Goal: Register for event/course

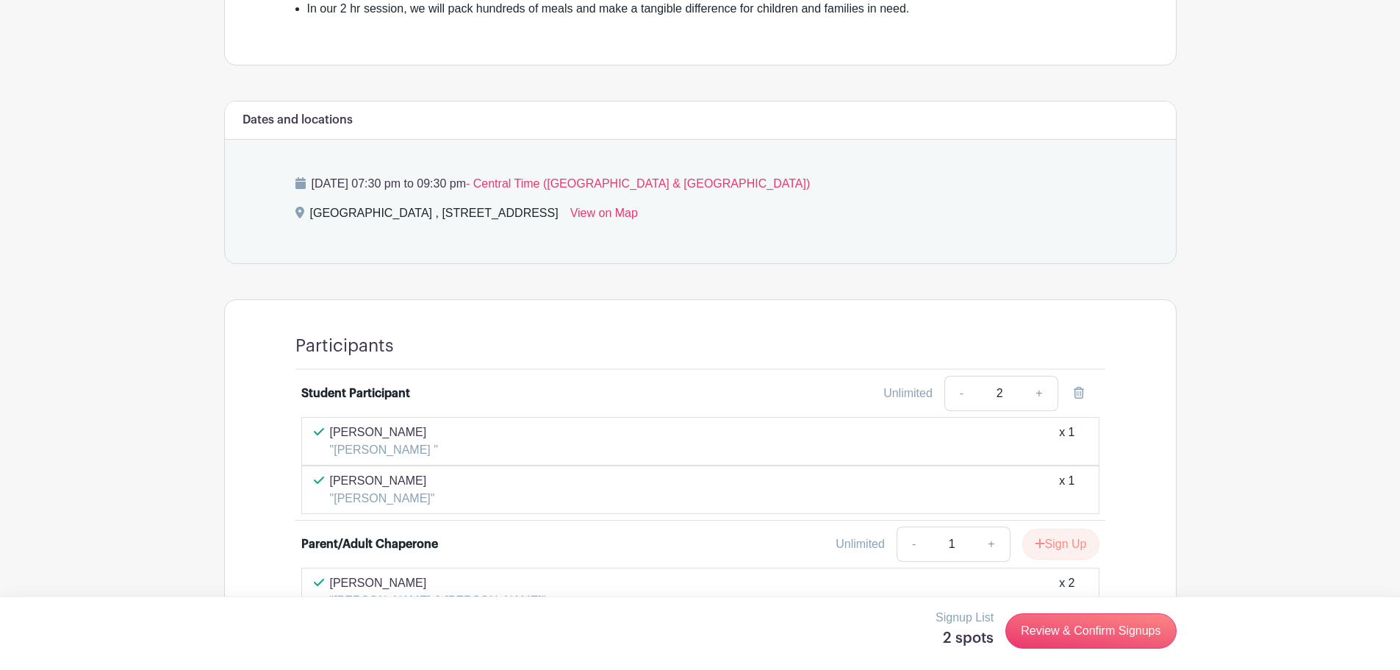
scroll to position [816, 0]
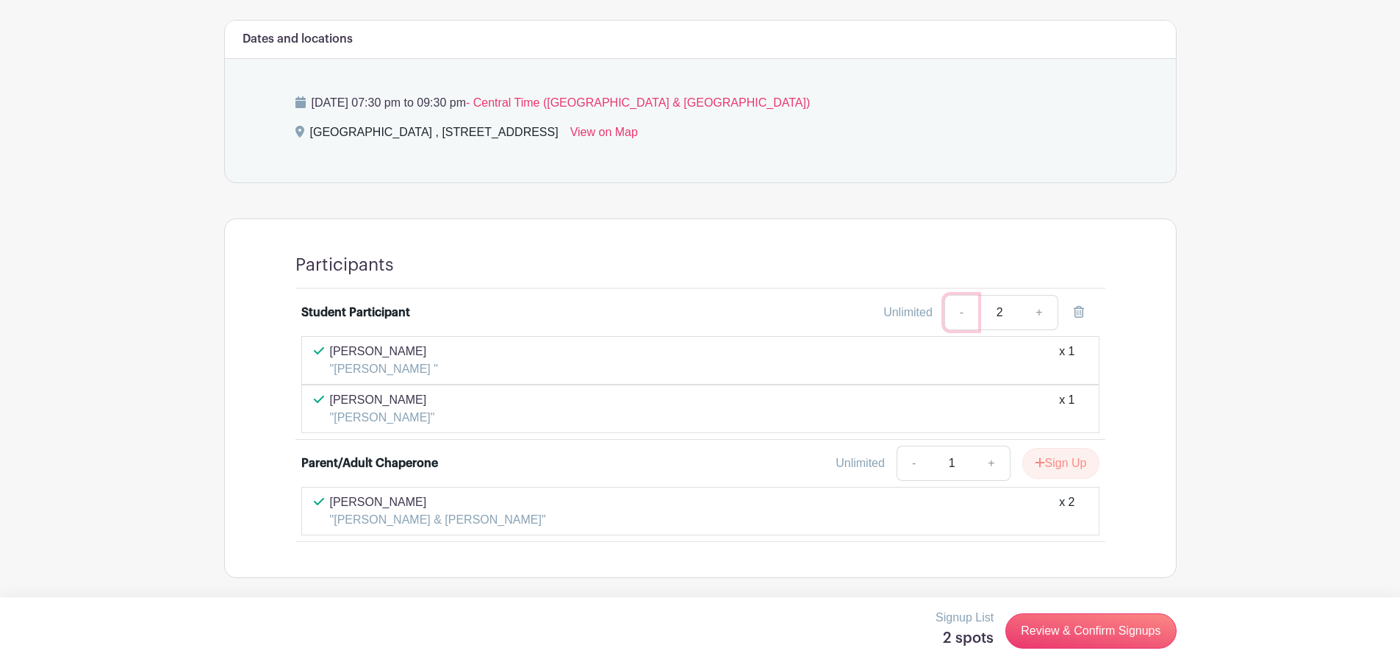
click at [964, 309] on link "-" at bounding box center [961, 312] width 34 height 35
type input "1"
click at [994, 461] on link "+" at bounding box center [991, 462] width 37 height 35
type input "2"
click at [1041, 309] on link "+" at bounding box center [1039, 312] width 37 height 35
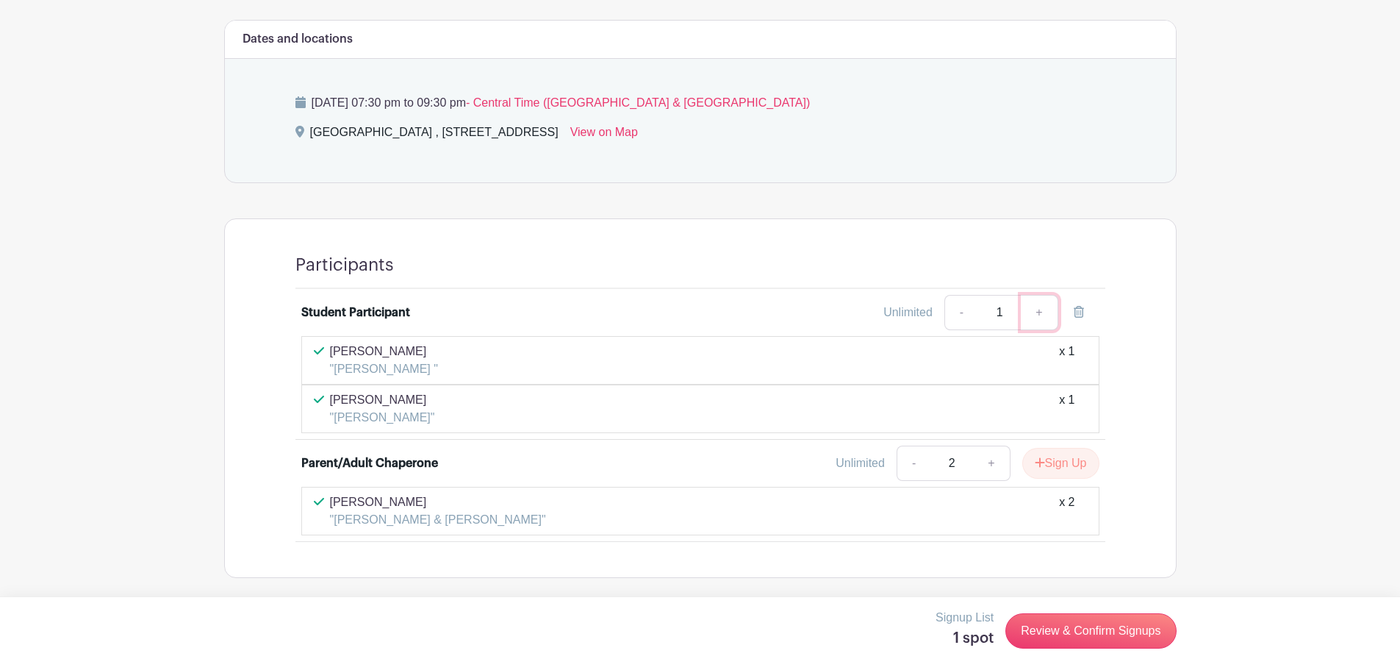
type input "2"
click at [1038, 309] on link "+" at bounding box center [1039, 312] width 37 height 35
type input "3"
click at [1038, 309] on link "+" at bounding box center [1039, 312] width 37 height 35
type input "4"
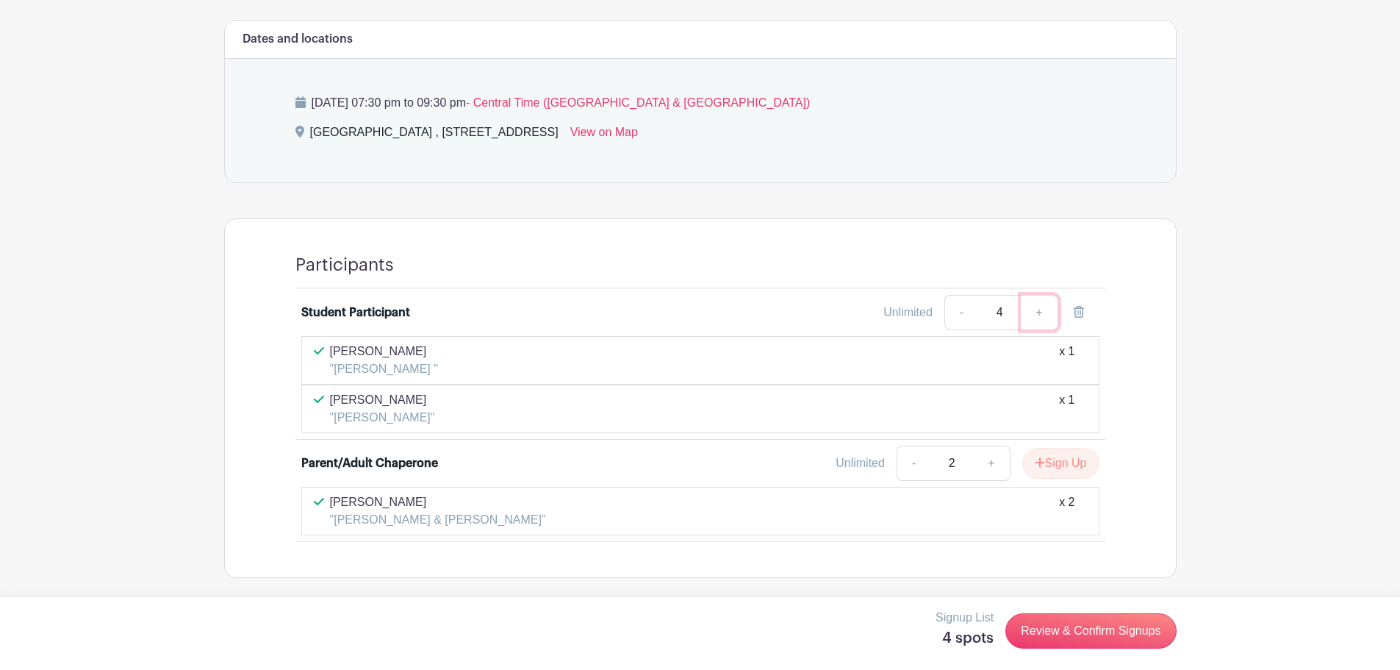
click at [1038, 309] on link "+" at bounding box center [1039, 312] width 37 height 35
type input "5"
click at [1039, 628] on link "Review & Confirm Signups" at bounding box center [1090, 630] width 171 height 35
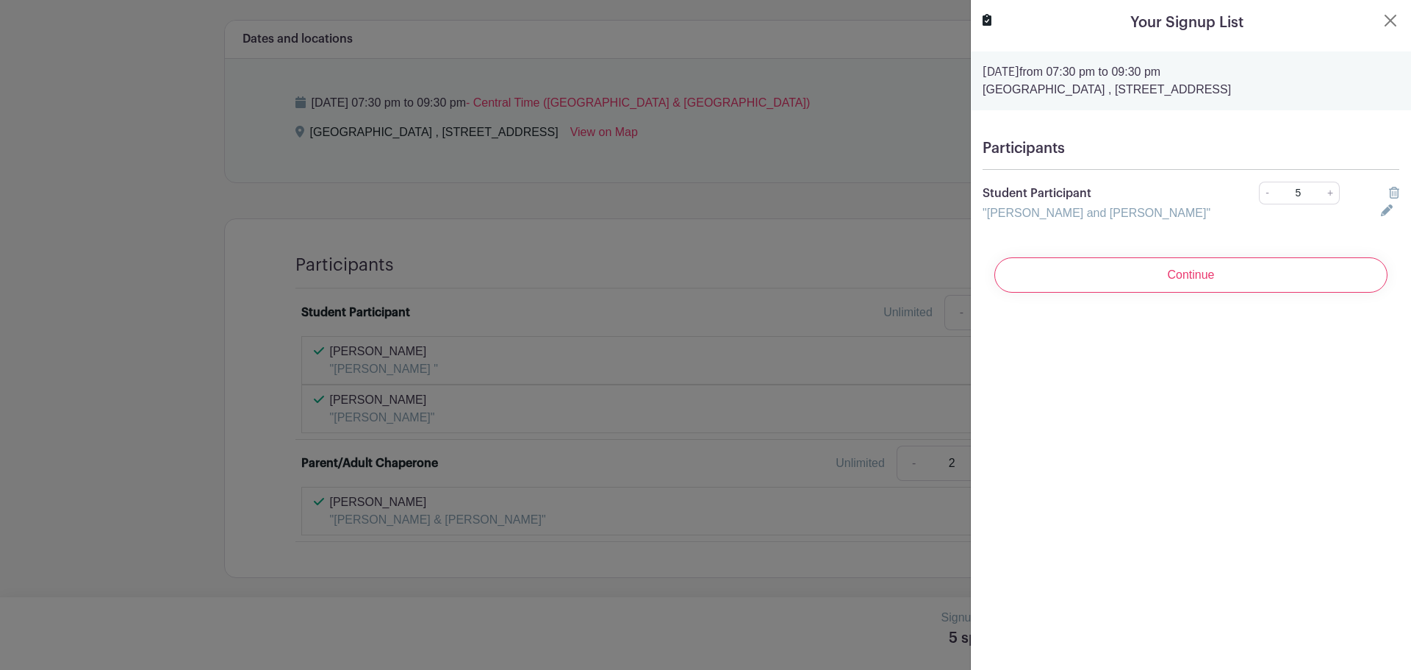
click at [1381, 207] on icon at bounding box center [1387, 210] width 12 height 12
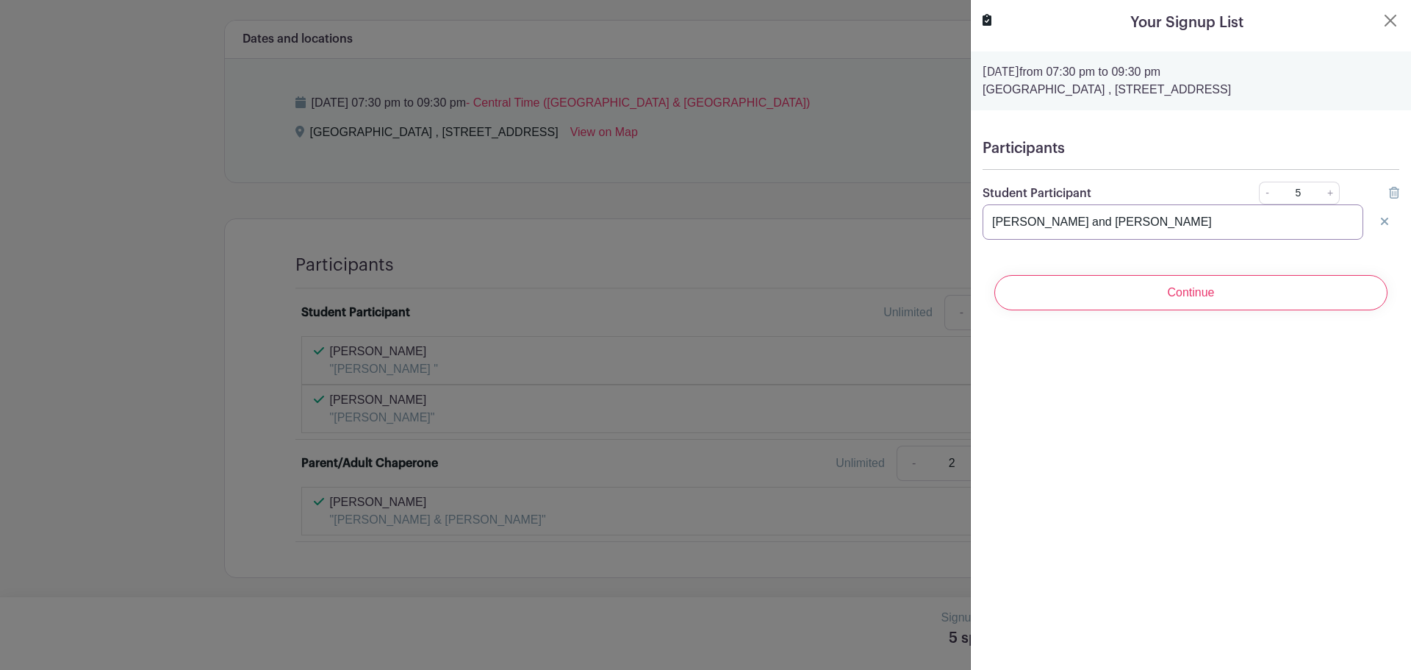
click at [1133, 218] on input "[PERSON_NAME] and [PERSON_NAME]" at bounding box center [1173, 221] width 381 height 35
click at [1124, 223] on input "[PERSON_NAME] and [PERSON_NAME], [PERSON_NAME], [PERSON_NAME]" at bounding box center [1173, 221] width 381 height 35
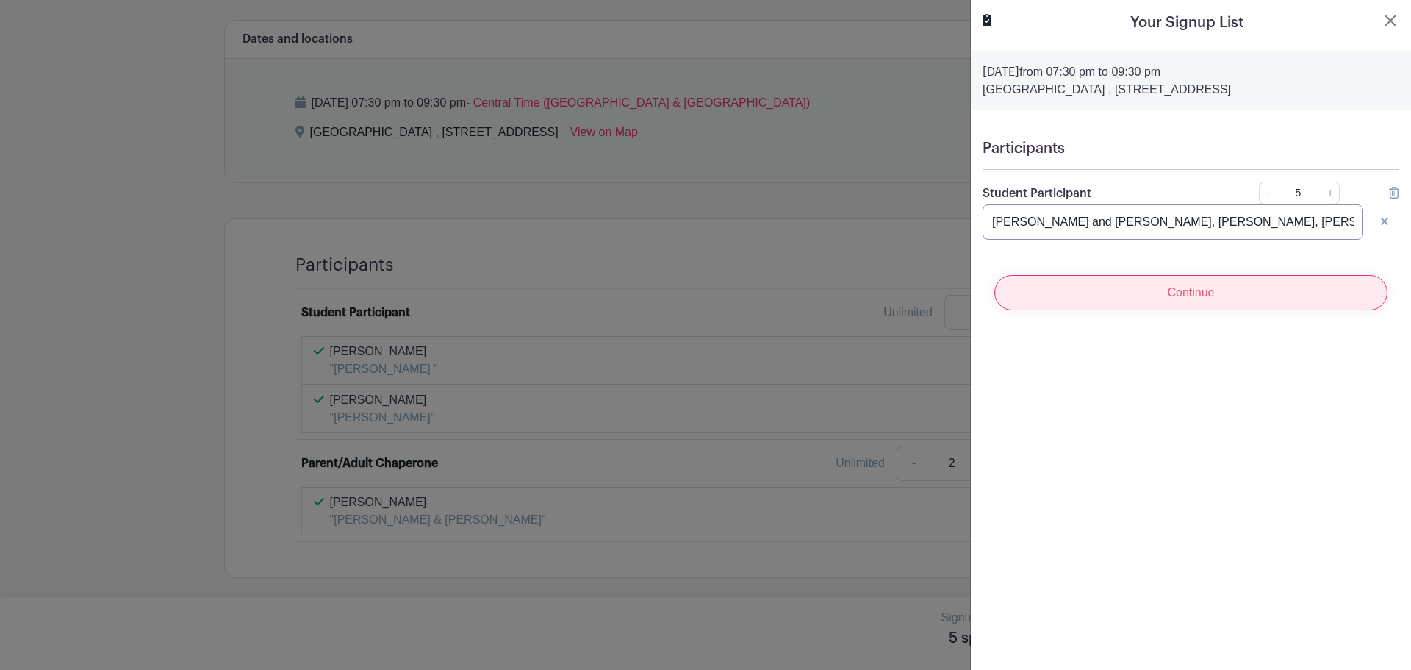
type input "[PERSON_NAME] and [PERSON_NAME], [PERSON_NAME], [PERSON_NAME], [PERSON_NAME]"
click at [1181, 287] on input "Continue" at bounding box center [1190, 292] width 393 height 35
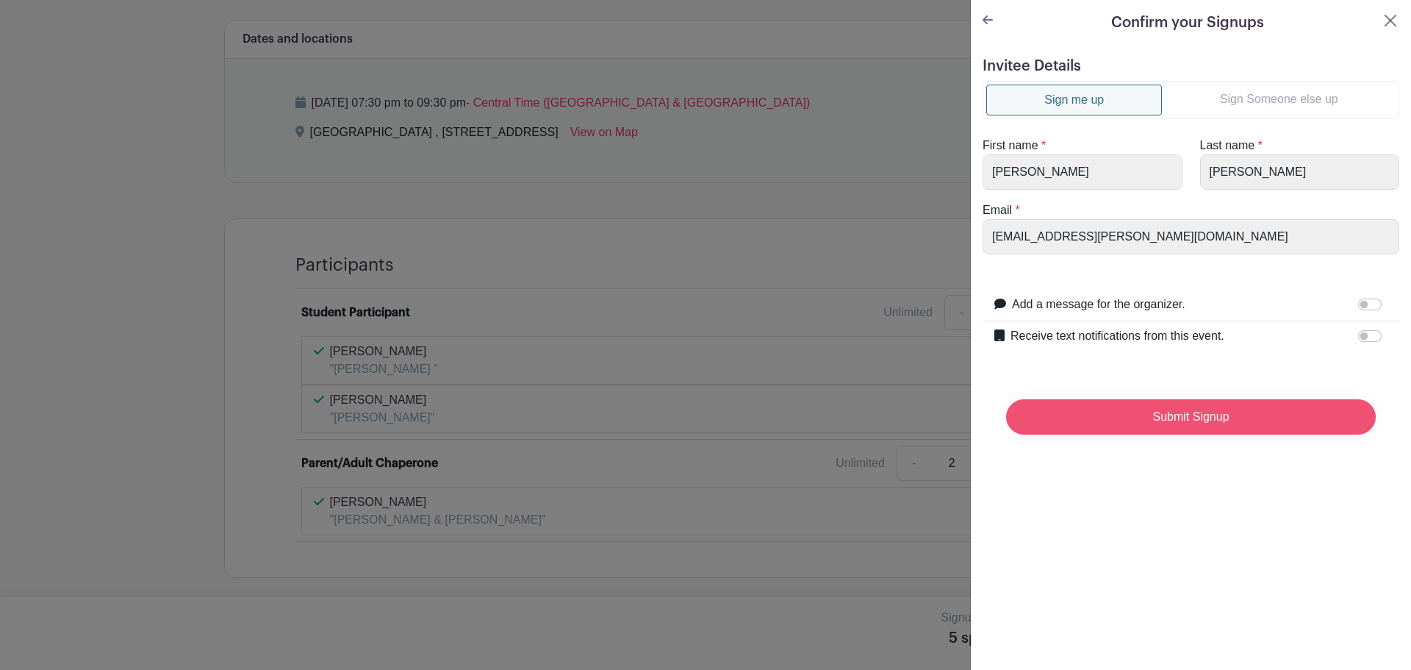
click at [1150, 416] on input "Submit Signup" at bounding box center [1191, 416] width 370 height 35
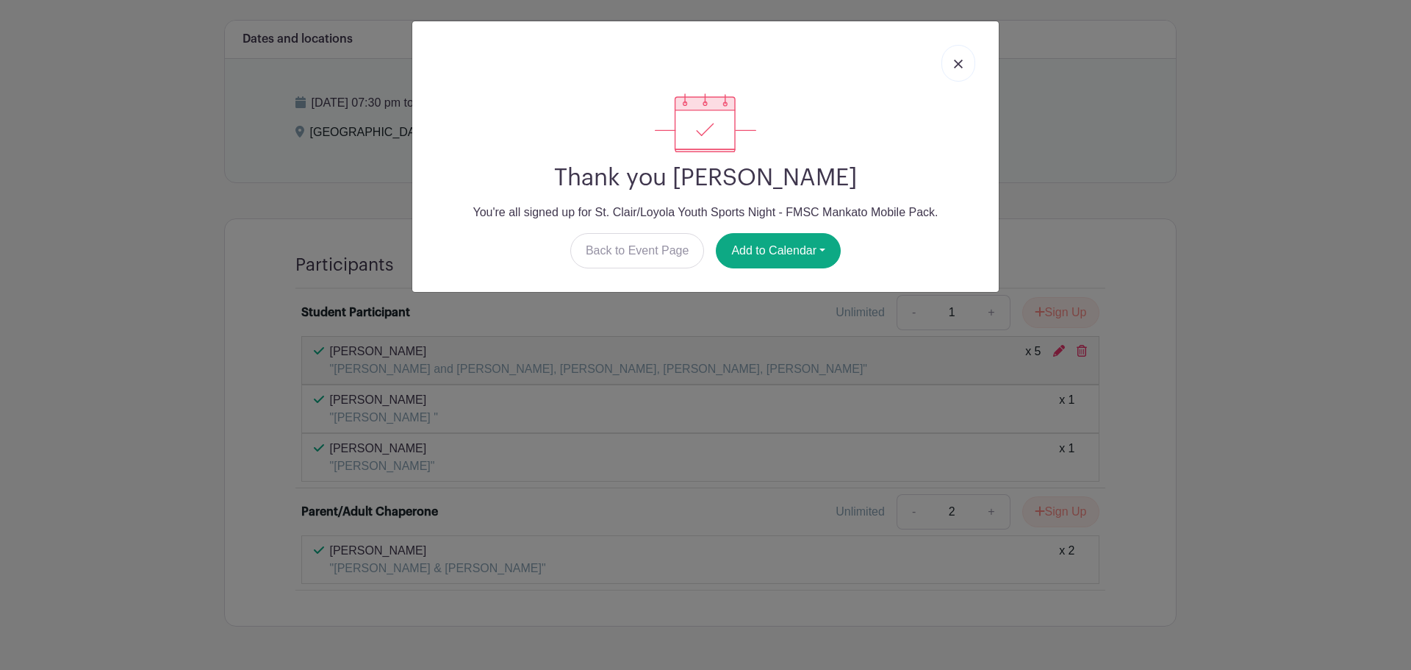
click at [952, 66] on link at bounding box center [959, 63] width 34 height 37
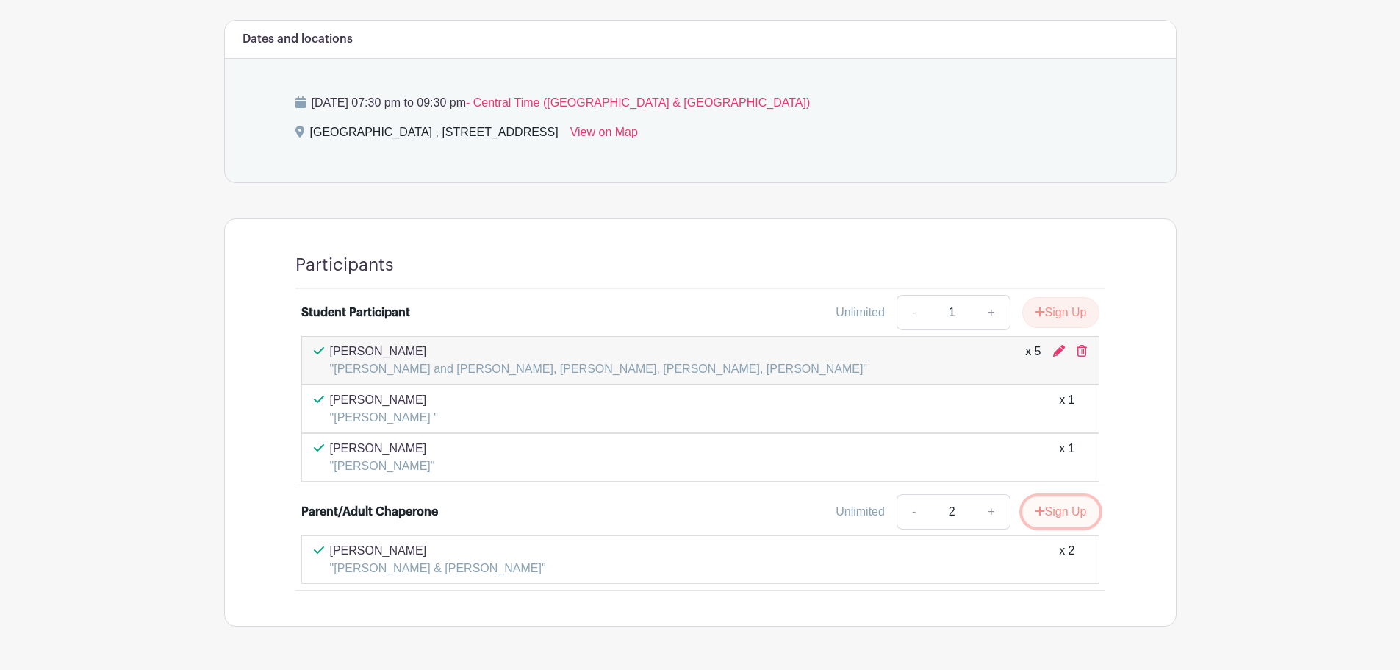
click at [1051, 510] on button "Sign Up" at bounding box center [1060, 511] width 77 height 31
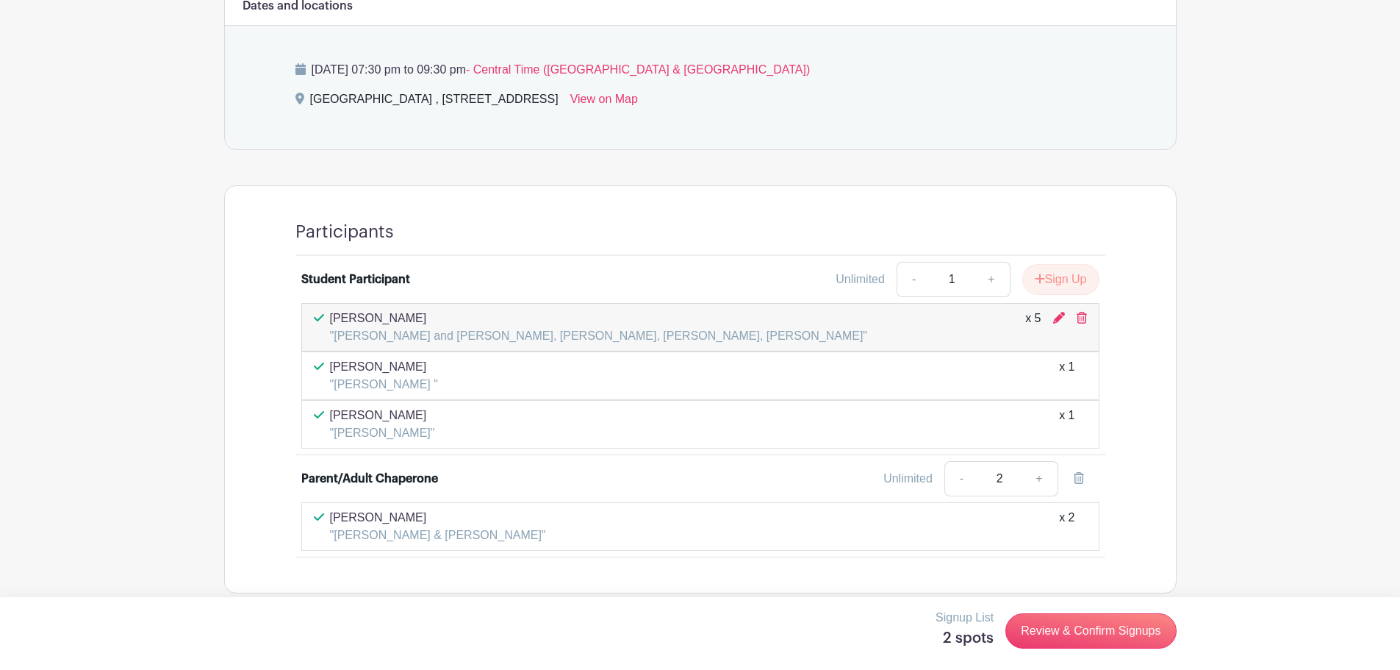
scroll to position [864, 0]
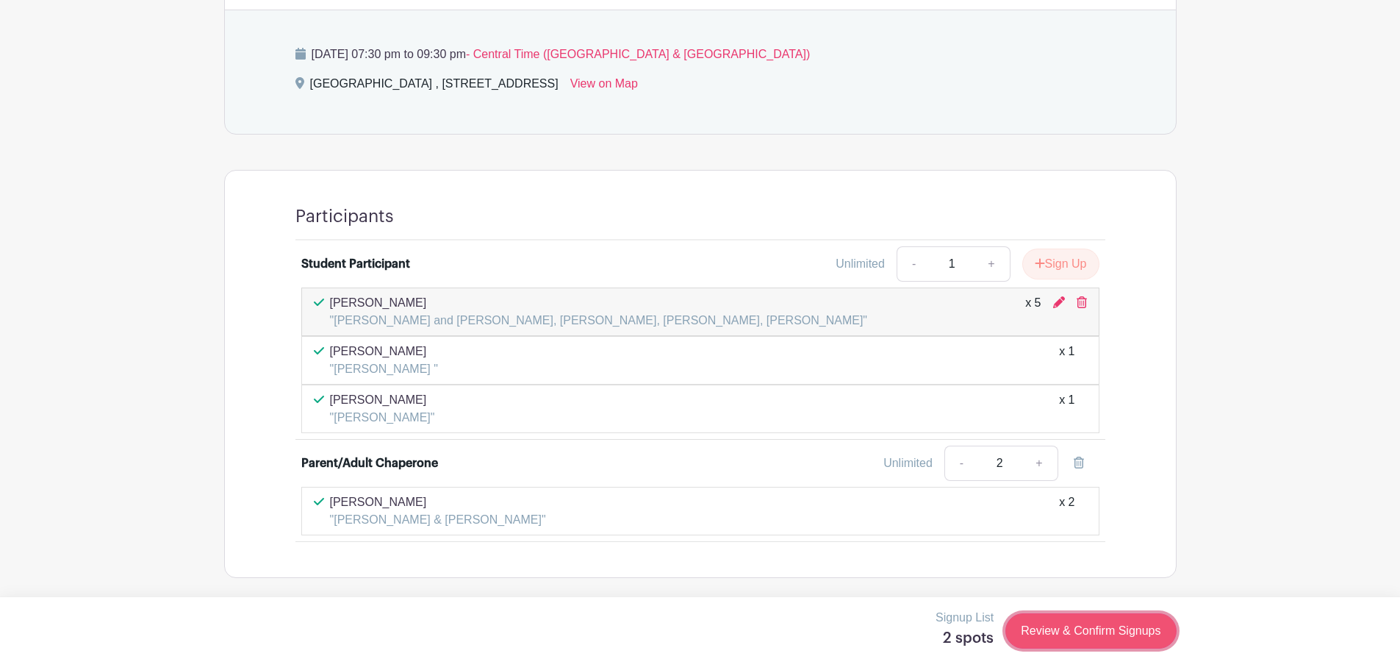
click at [1071, 631] on link "Review & Confirm Signups" at bounding box center [1090, 630] width 171 height 35
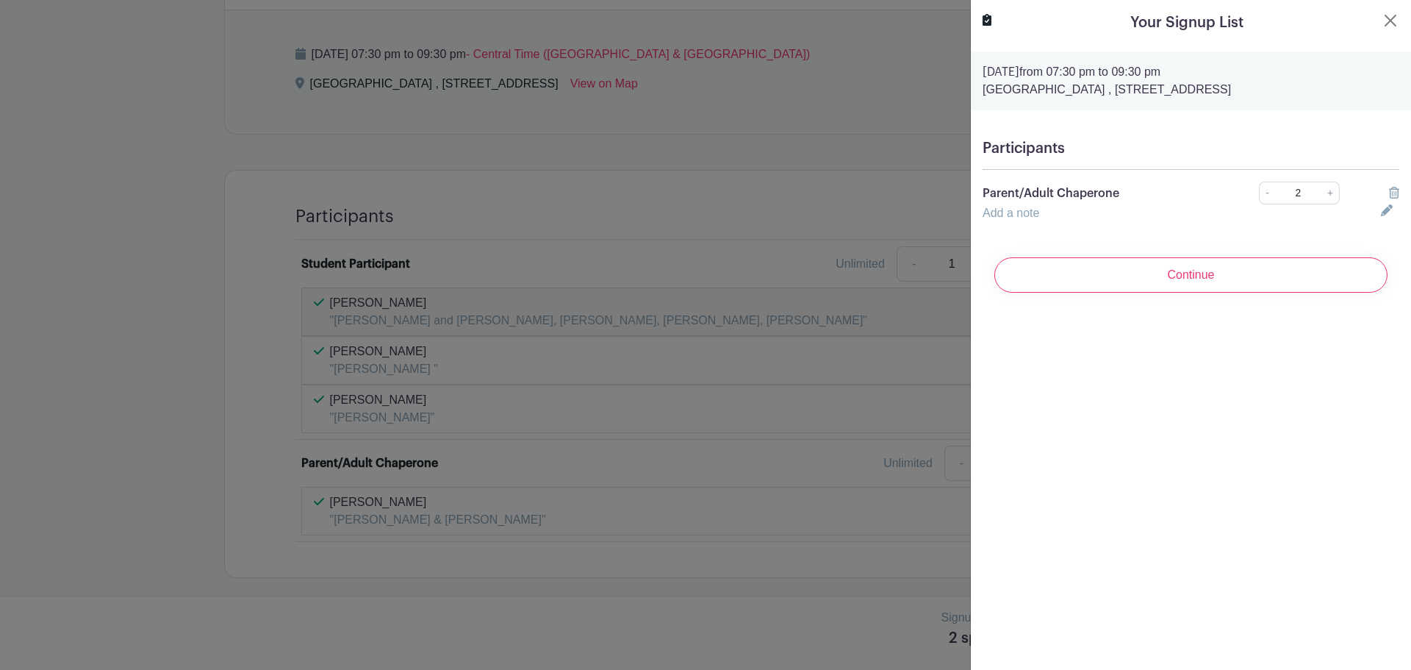
click at [1003, 215] on link "Add a note" at bounding box center [1011, 213] width 57 height 12
click at [1126, 226] on input "text" at bounding box center [1173, 221] width 381 height 35
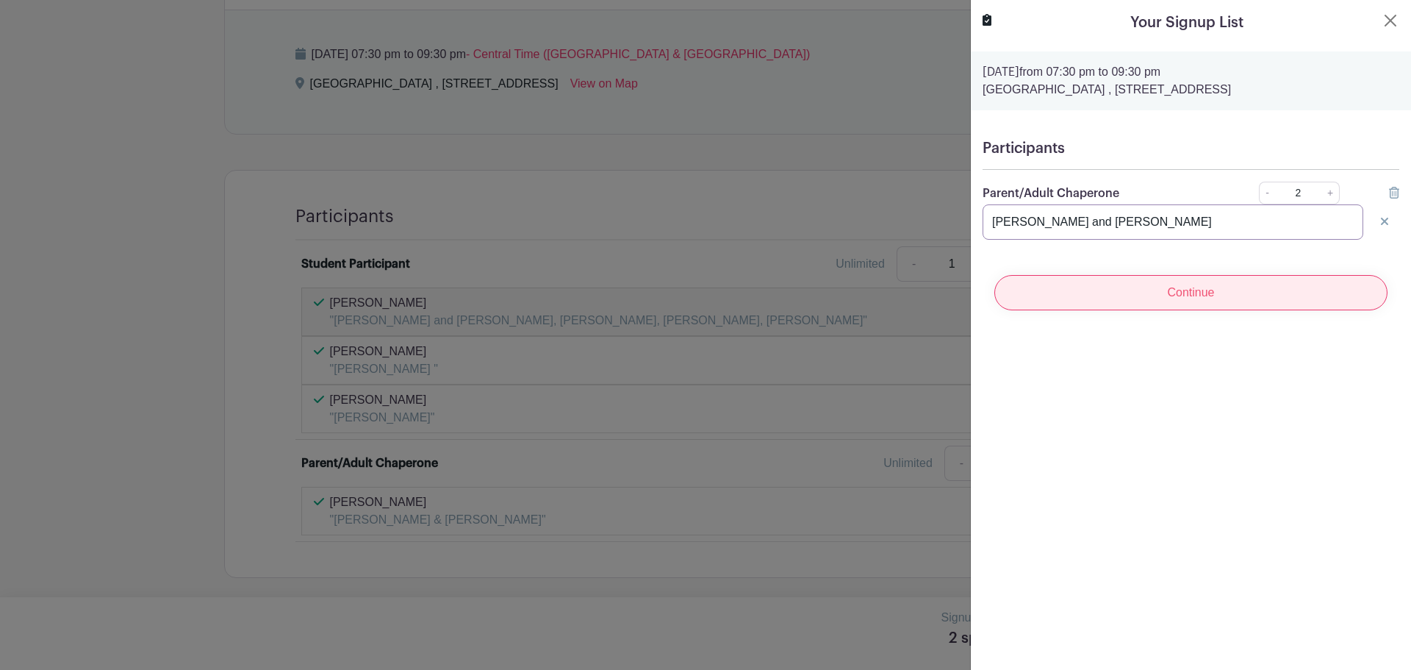
type input "[PERSON_NAME] and [PERSON_NAME]"
click at [1189, 295] on input "Continue" at bounding box center [1190, 292] width 393 height 35
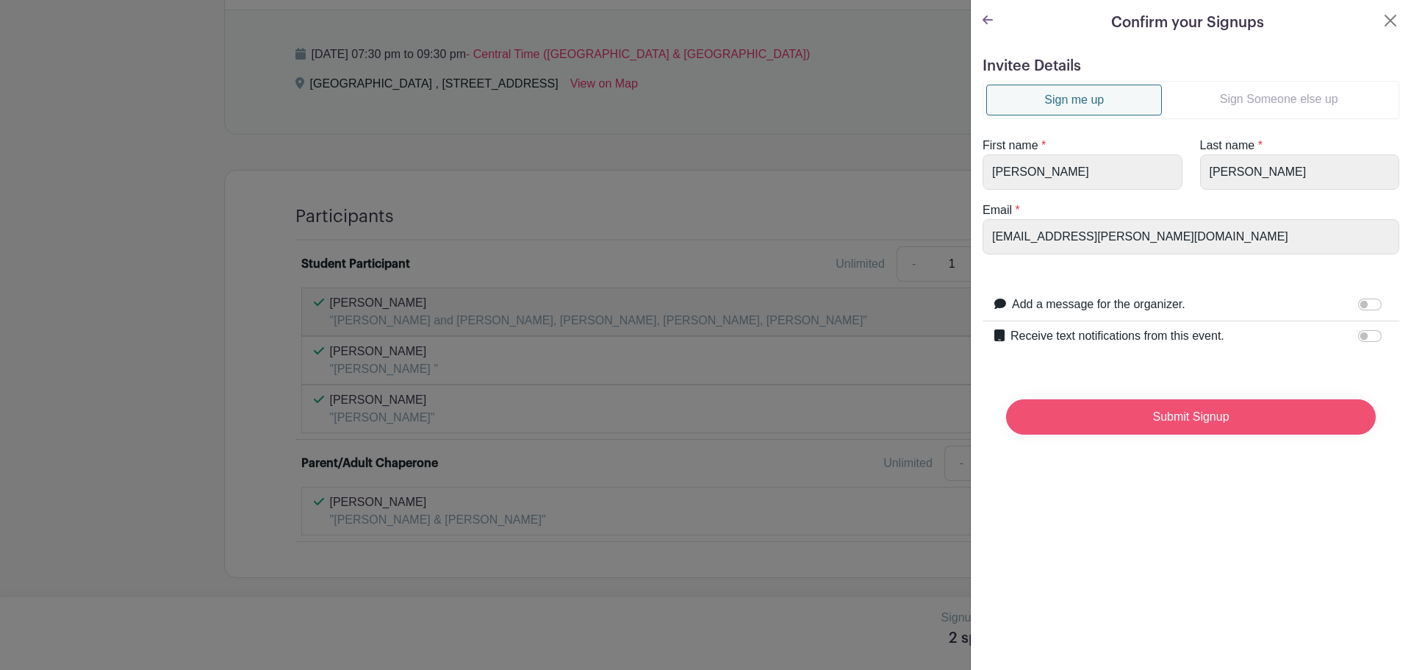
click at [1165, 421] on input "Submit Signup" at bounding box center [1191, 416] width 370 height 35
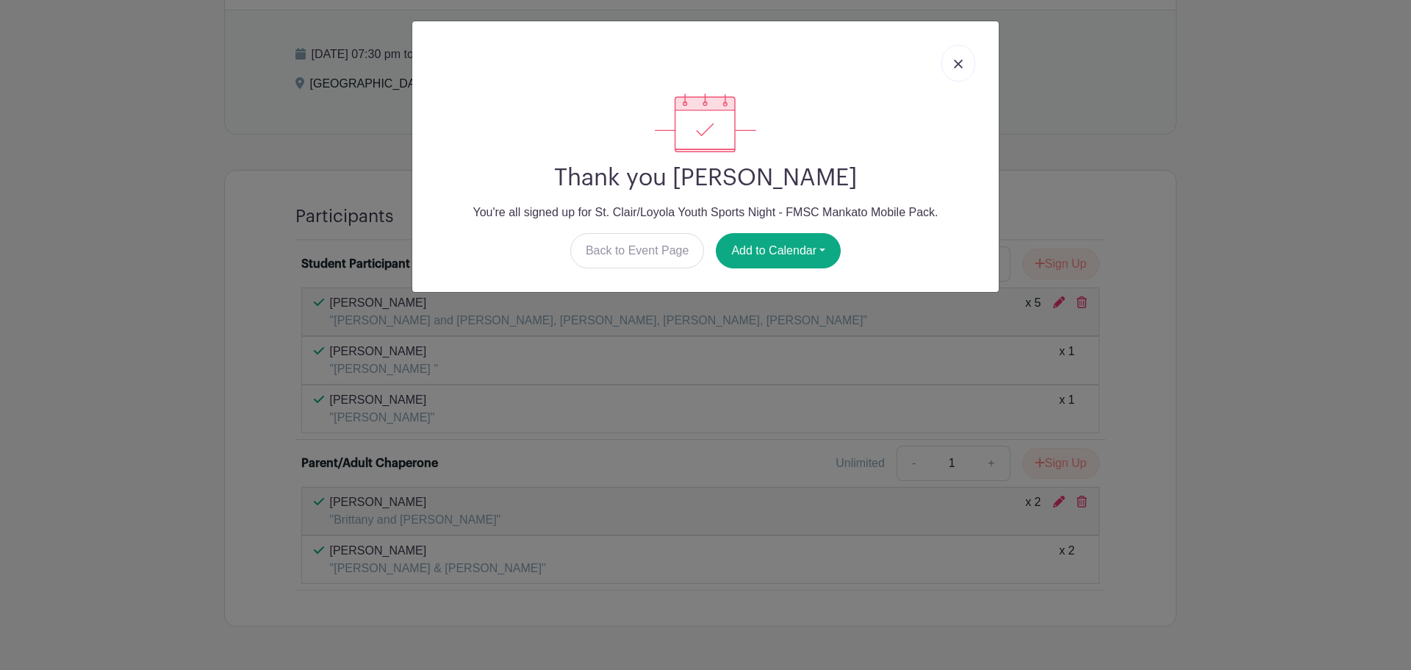
click at [955, 56] on link at bounding box center [959, 63] width 34 height 37
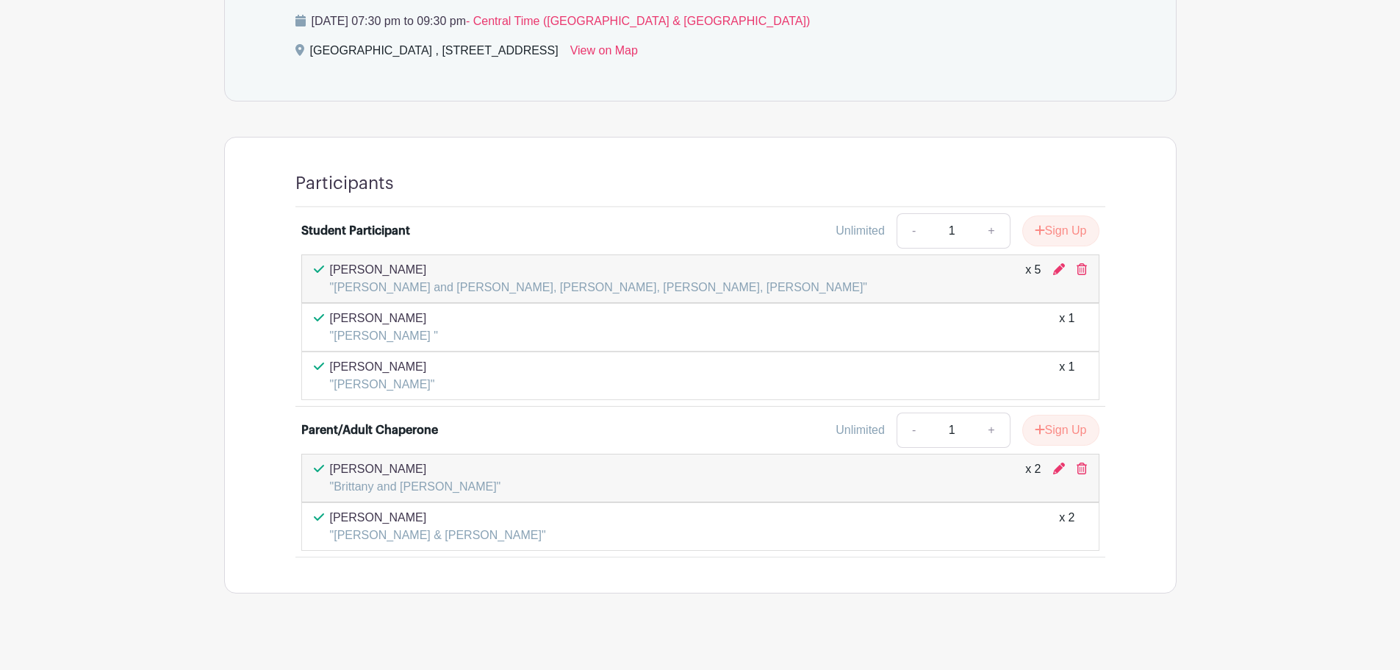
scroll to position [913, 0]
